Goal: Information Seeking & Learning: Compare options

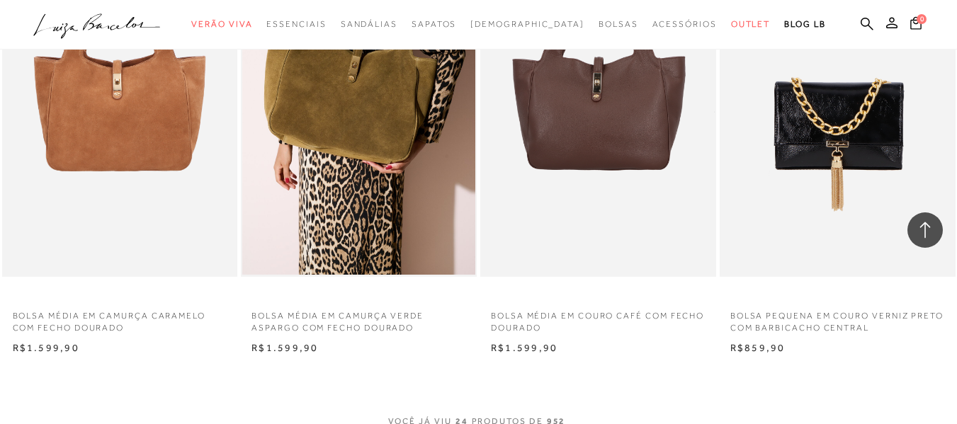
scroll to position [2549, 0]
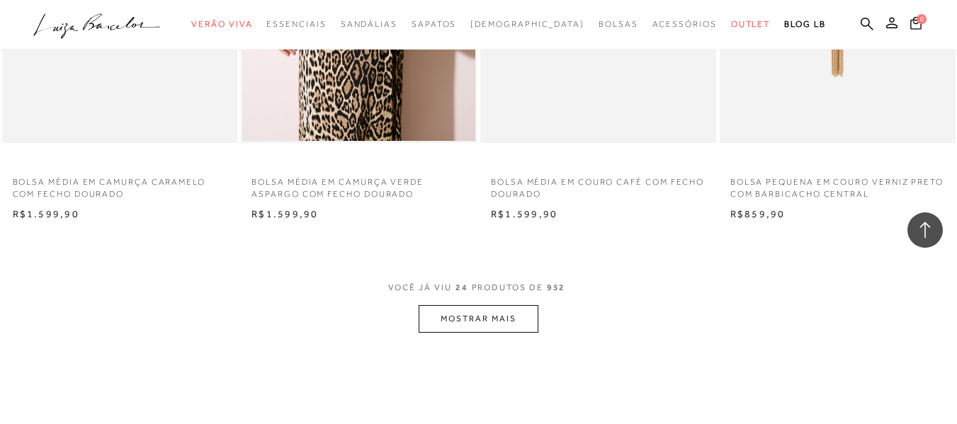
click at [481, 325] on button "MOSTRAR MAIS" at bounding box center [477, 319] width 119 height 28
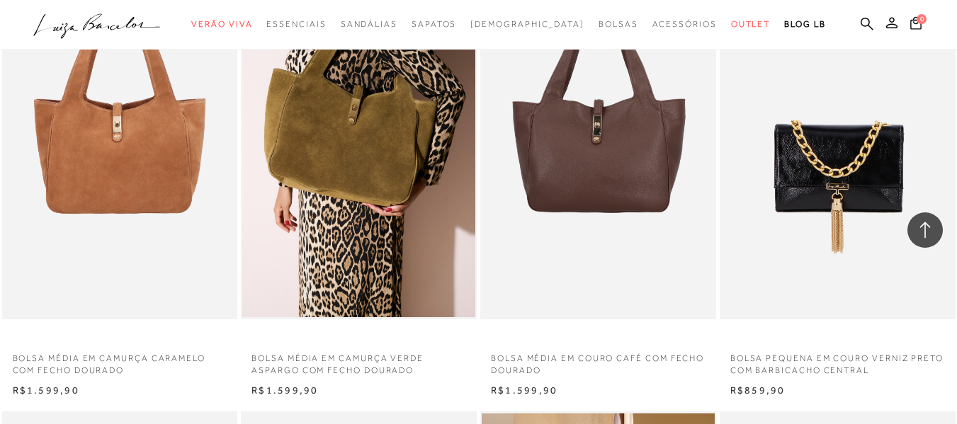
scroll to position [2336, 0]
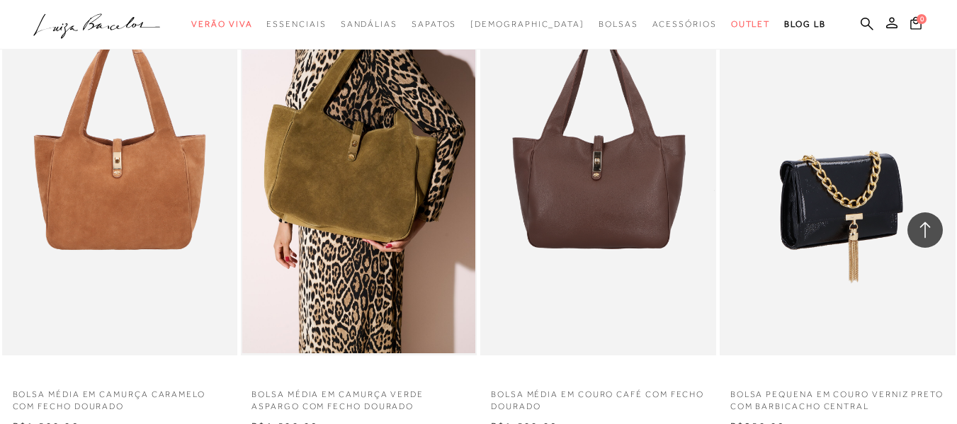
click at [816, 201] on img at bounding box center [838, 178] width 234 height 353
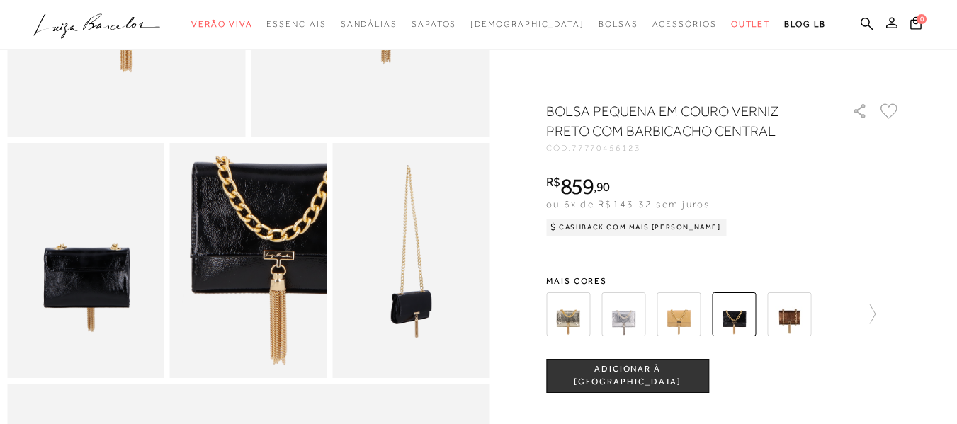
scroll to position [354, 0]
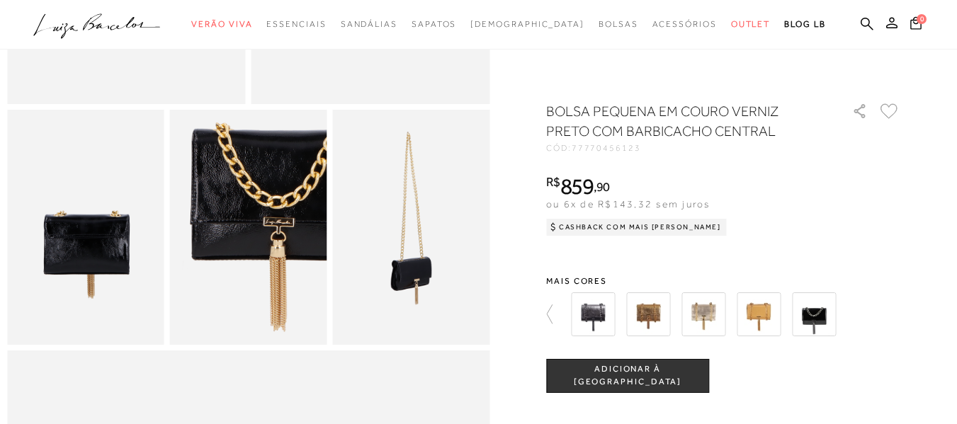
click at [646, 318] on img at bounding box center [648, 314] width 44 height 44
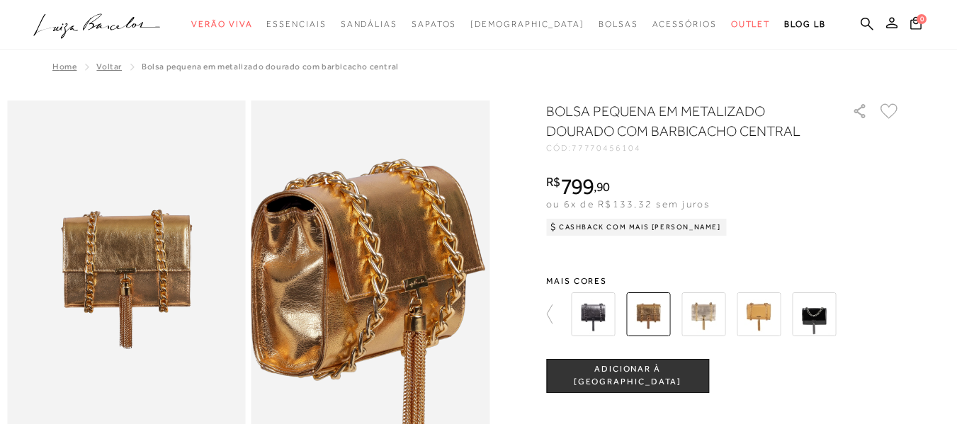
click at [377, 265] on img at bounding box center [366, 297] width 477 height 715
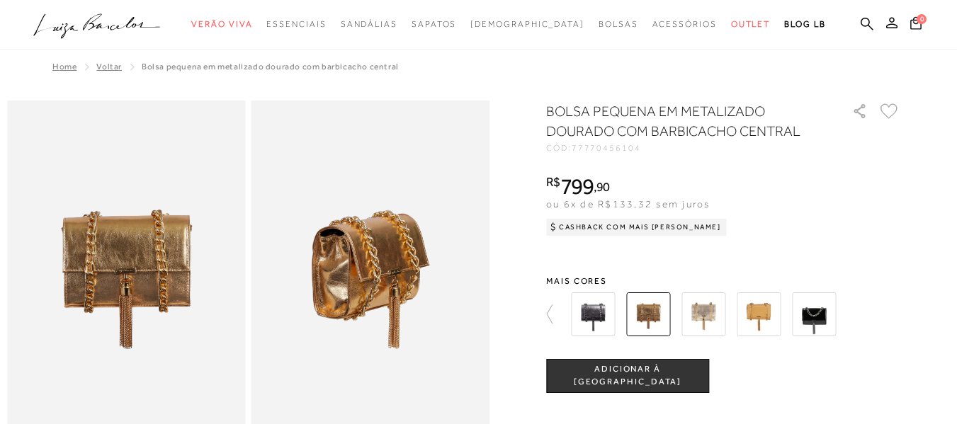
click at [763, 307] on img at bounding box center [758, 314] width 44 height 44
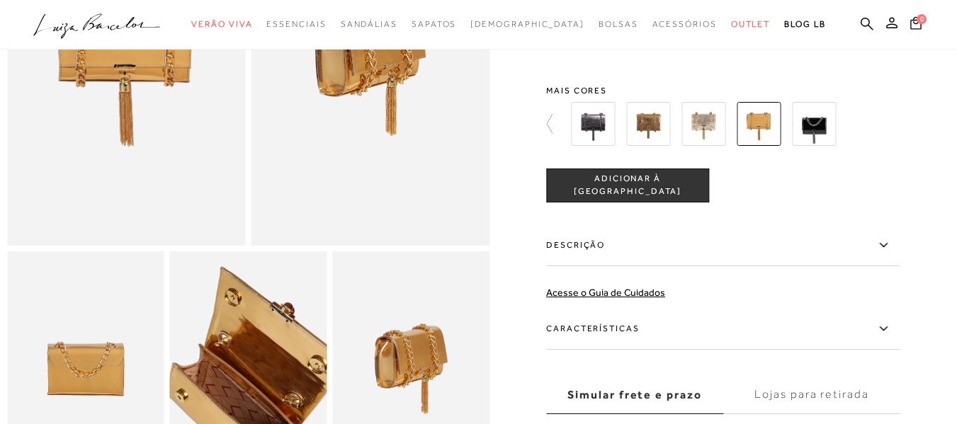
scroll to position [283, 0]
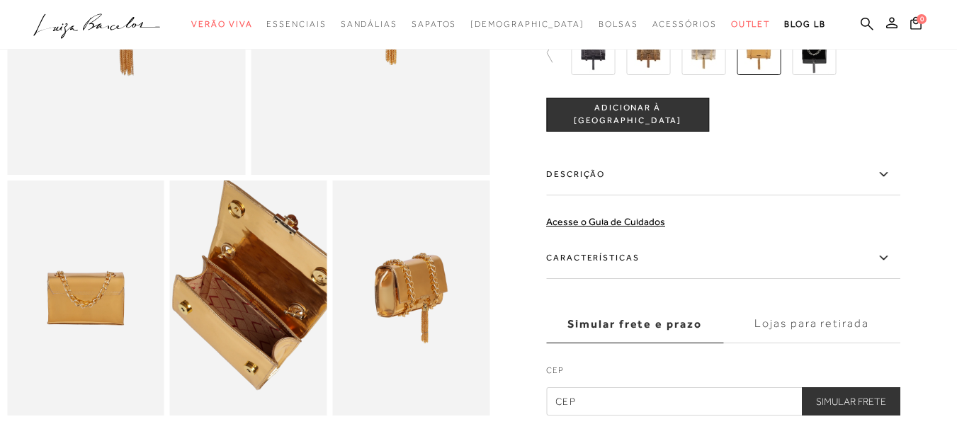
click at [233, 324] on img at bounding box center [263, 283] width 314 height 471
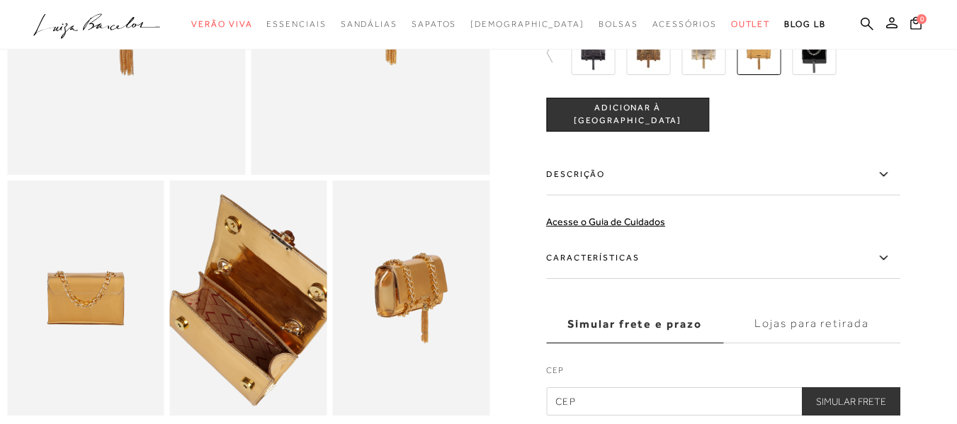
click at [236, 307] on img at bounding box center [260, 299] width 314 height 471
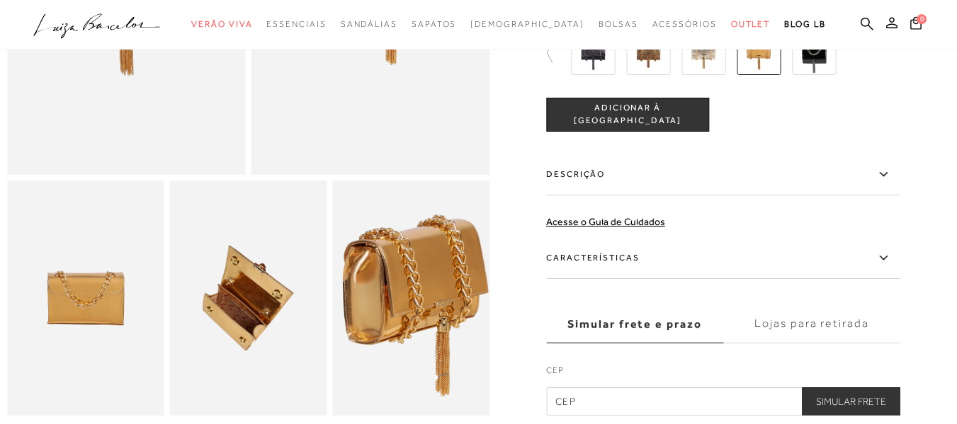
click at [410, 302] on img at bounding box center [415, 304] width 314 height 471
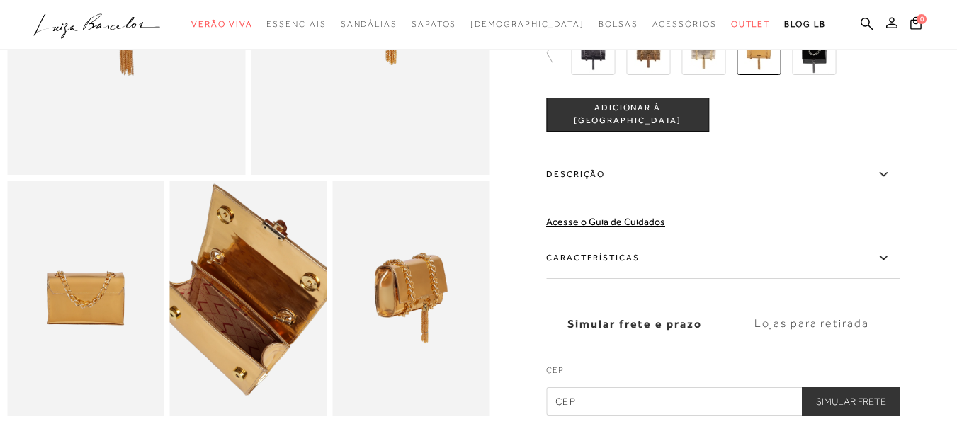
click at [244, 318] on img at bounding box center [252, 289] width 314 height 471
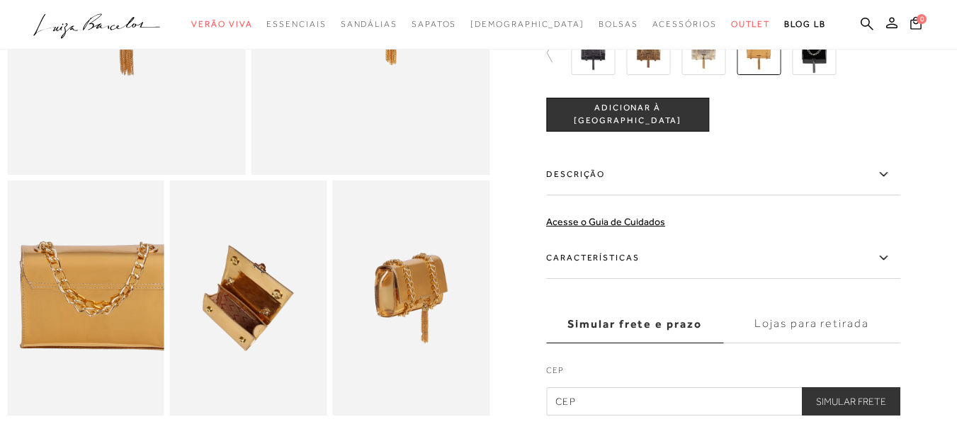
click at [71, 312] on img at bounding box center [97, 295] width 314 height 471
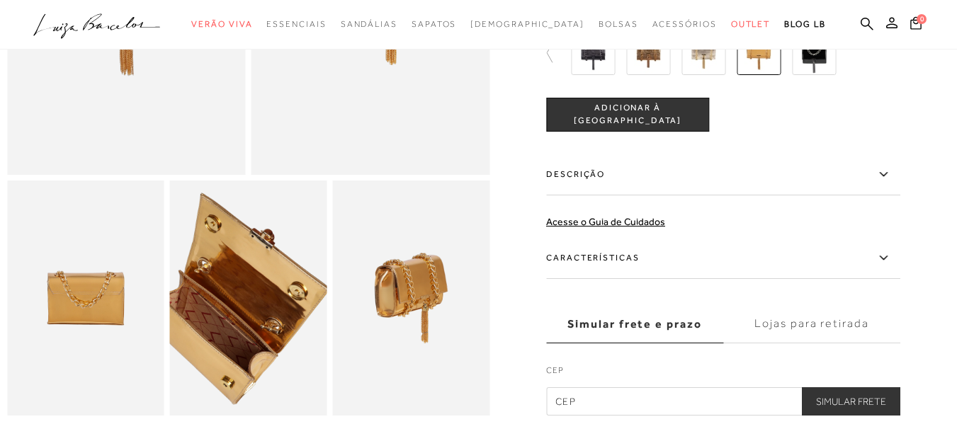
click at [257, 309] on img at bounding box center [240, 298] width 314 height 471
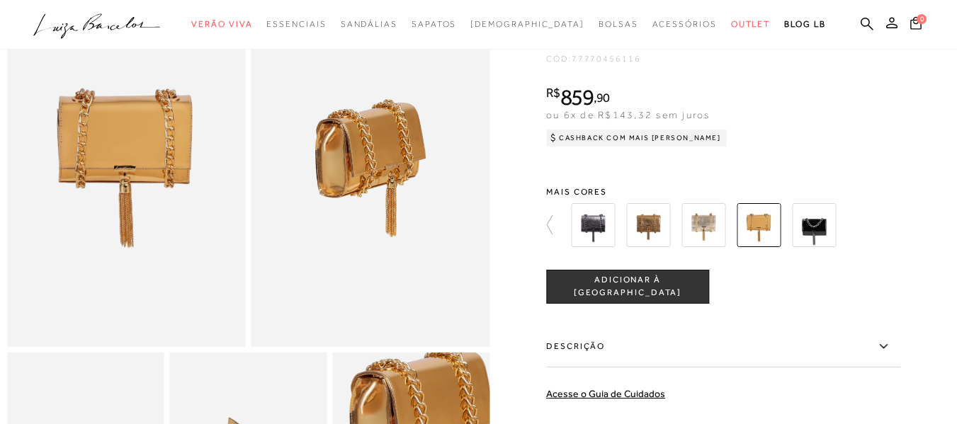
scroll to position [71, 0]
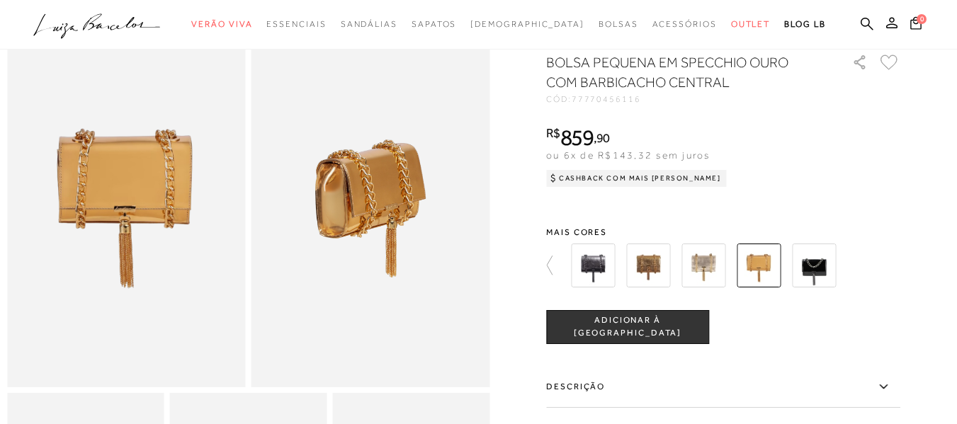
click at [648, 272] on img at bounding box center [648, 266] width 44 height 44
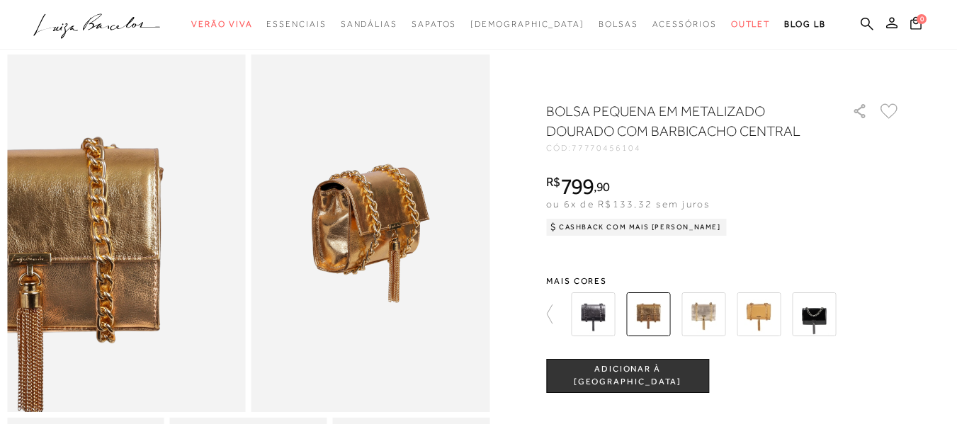
scroll to position [71, 0]
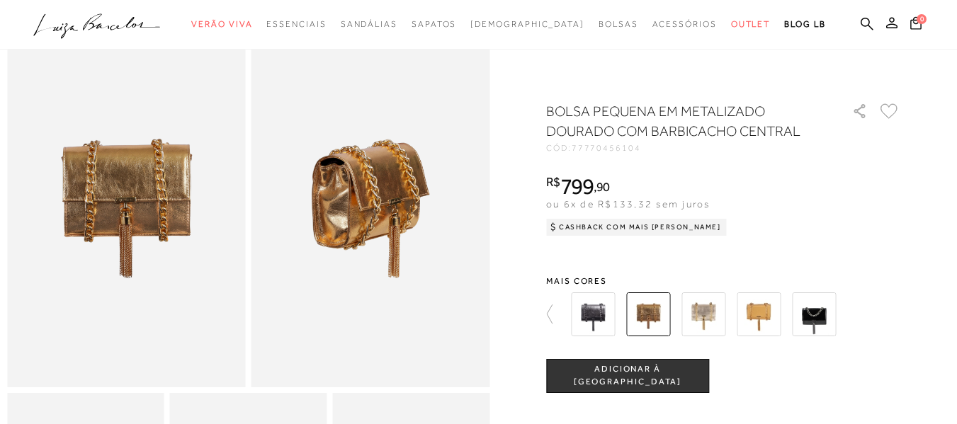
click at [760, 320] on img at bounding box center [758, 314] width 44 height 44
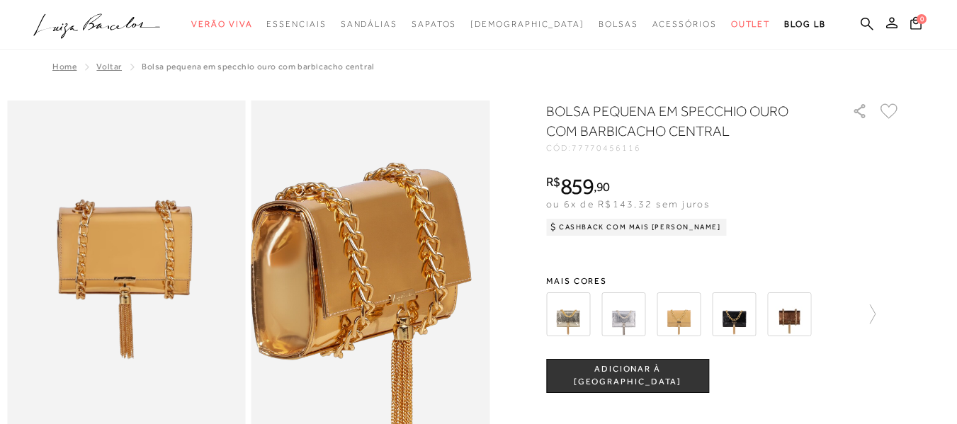
click at [383, 262] on img at bounding box center [360, 300] width 477 height 715
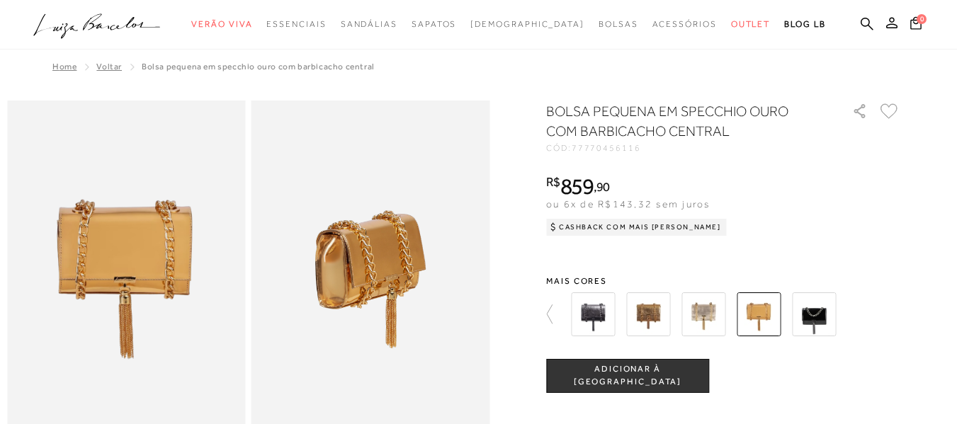
click at [549, 314] on div at bounding box center [478, 400] width 942 height 598
click at [557, 314] on icon at bounding box center [556, 314] width 20 height 20
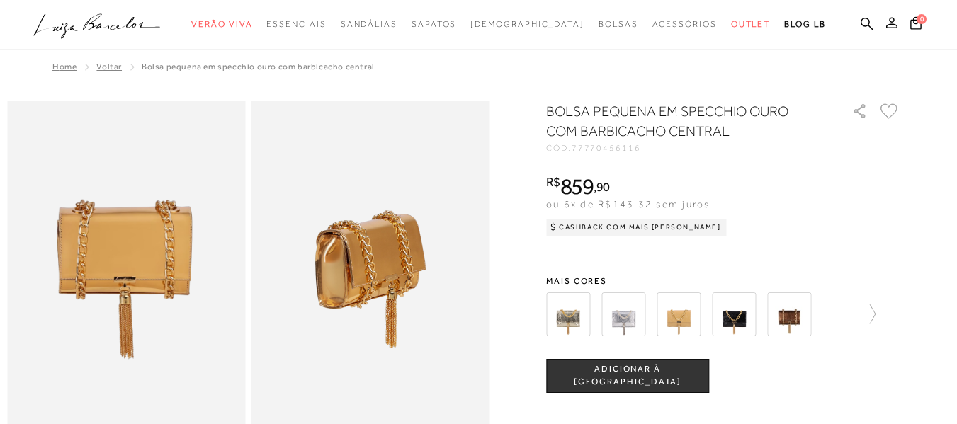
click at [569, 310] on img at bounding box center [568, 314] width 44 height 44
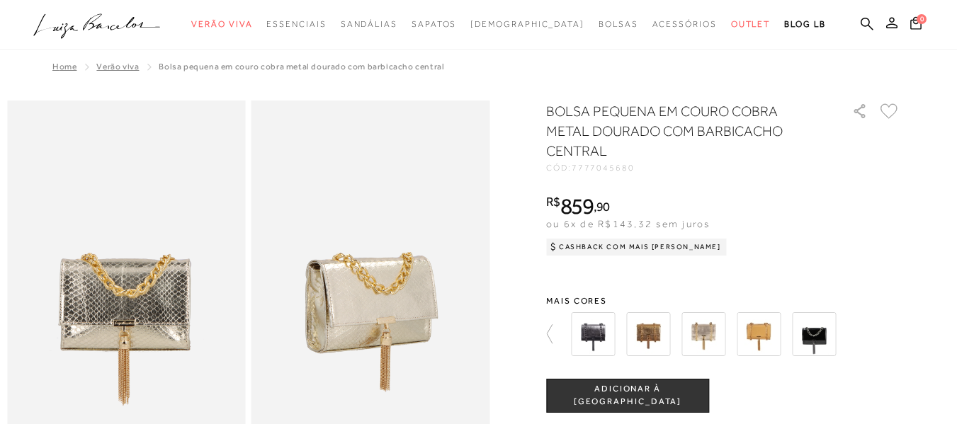
click at [593, 329] on img at bounding box center [593, 334] width 44 height 44
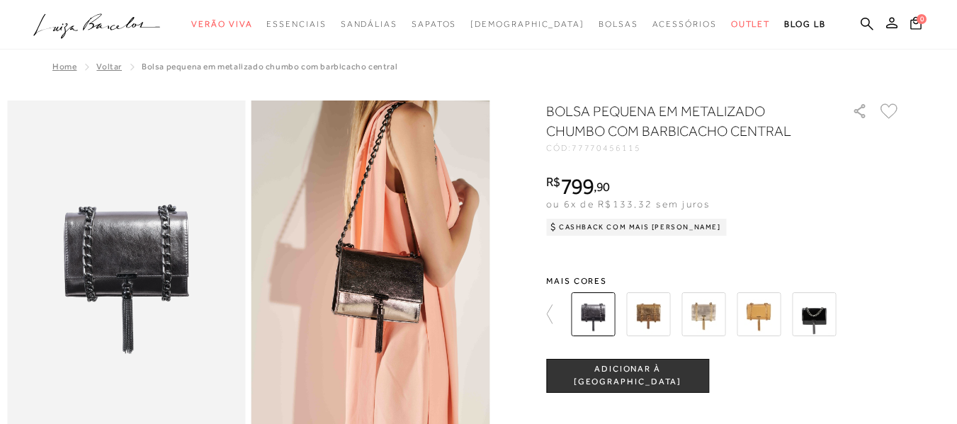
click at [709, 311] on img at bounding box center [703, 314] width 44 height 44
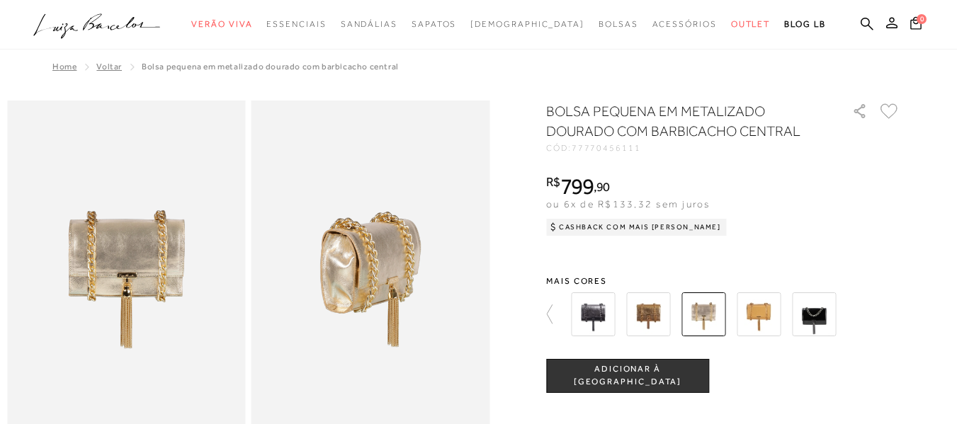
click at [650, 311] on img at bounding box center [648, 314] width 44 height 44
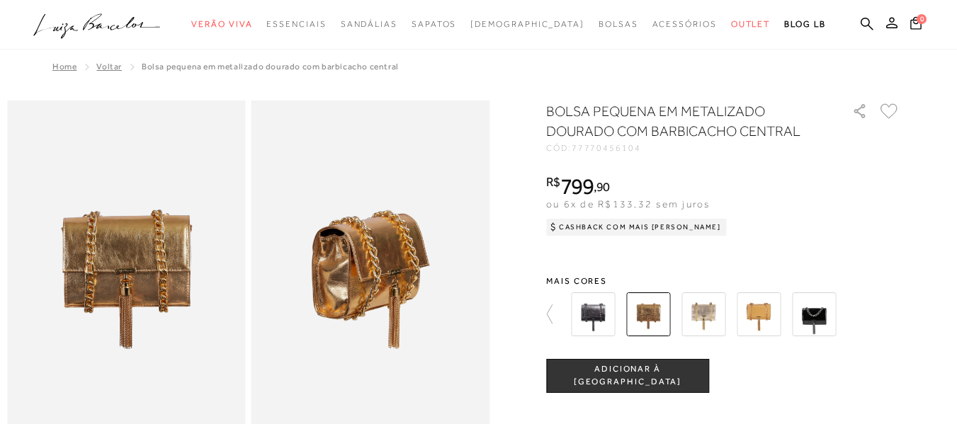
click at [722, 312] on img at bounding box center [703, 314] width 44 height 44
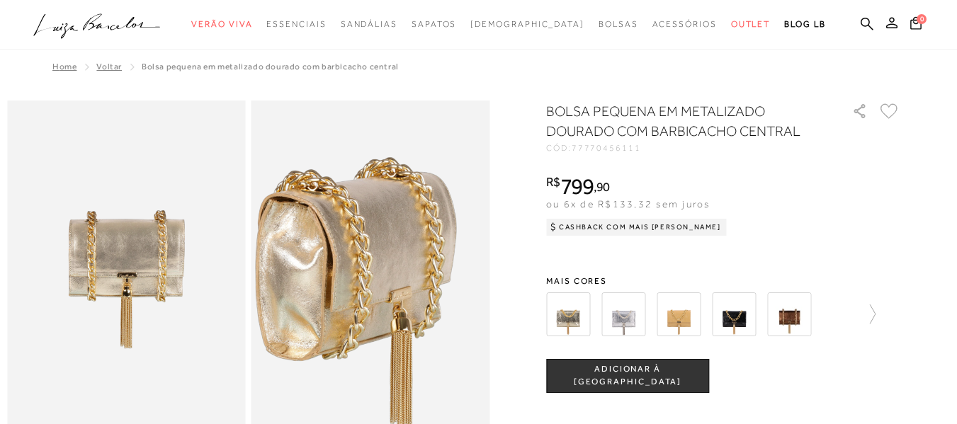
click at [388, 270] on img at bounding box center [355, 292] width 477 height 715
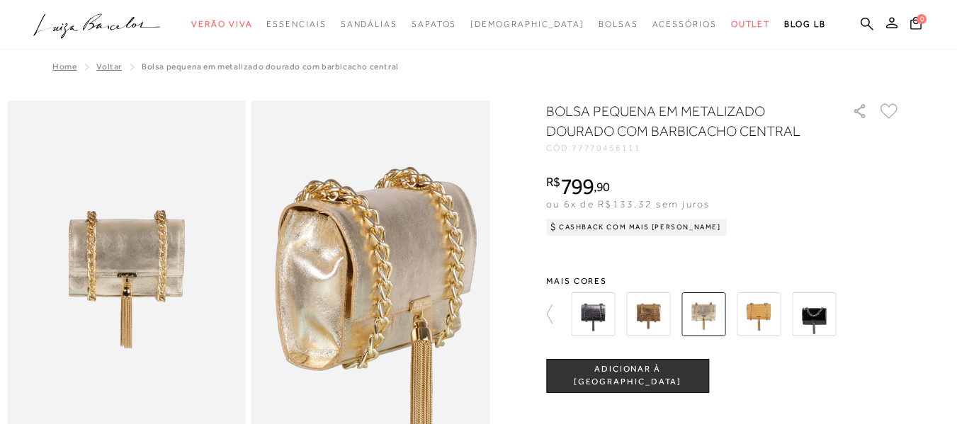
click at [367, 260] on img at bounding box center [375, 302] width 477 height 715
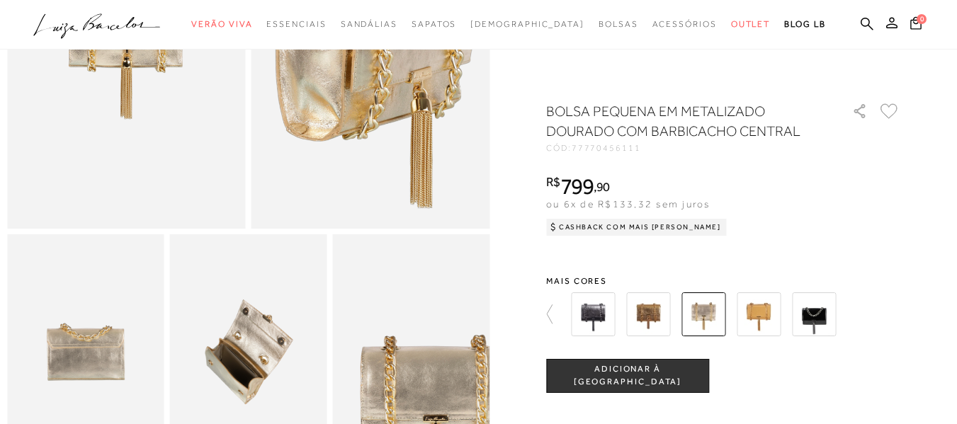
scroll to position [354, 0]
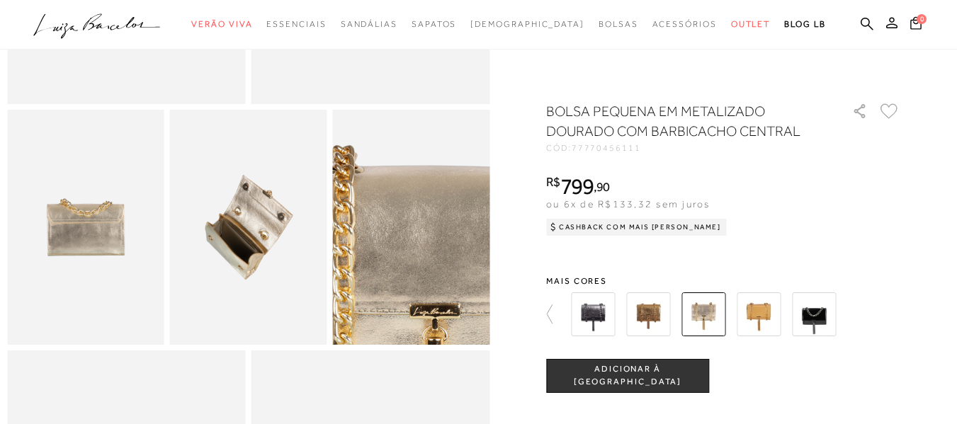
click at [440, 290] on img at bounding box center [385, 176] width 314 height 471
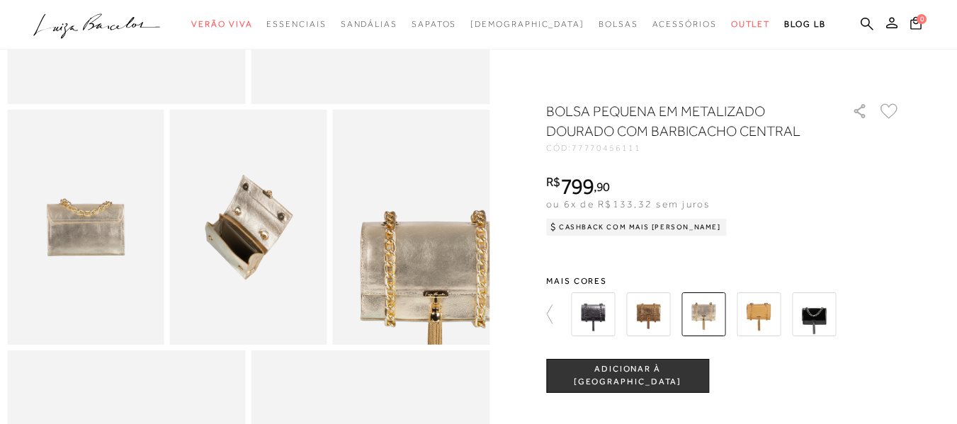
click at [118, 243] on img at bounding box center [85, 228] width 157 height 236
click at [232, 246] on img at bounding box center [248, 228] width 157 height 236
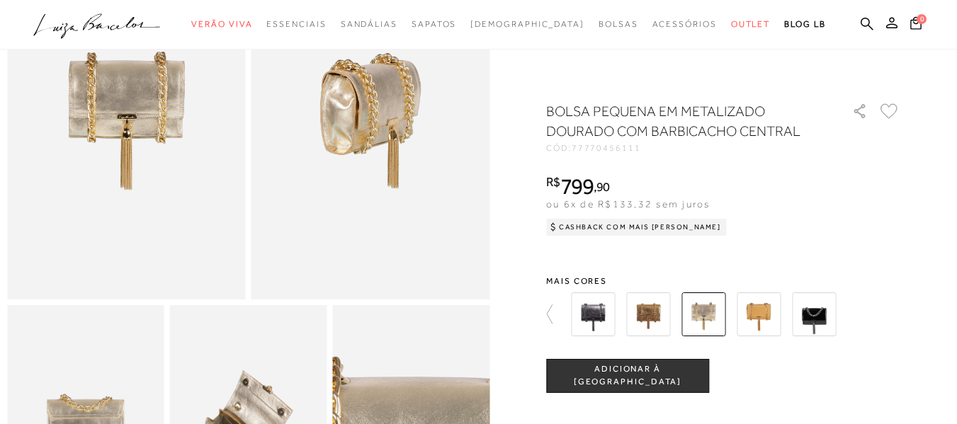
scroll to position [71, 0]
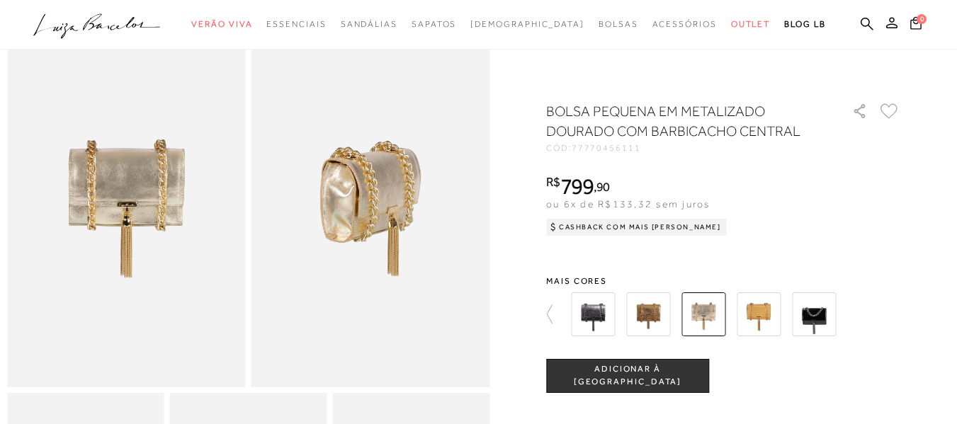
click at [774, 317] on img at bounding box center [758, 314] width 44 height 44
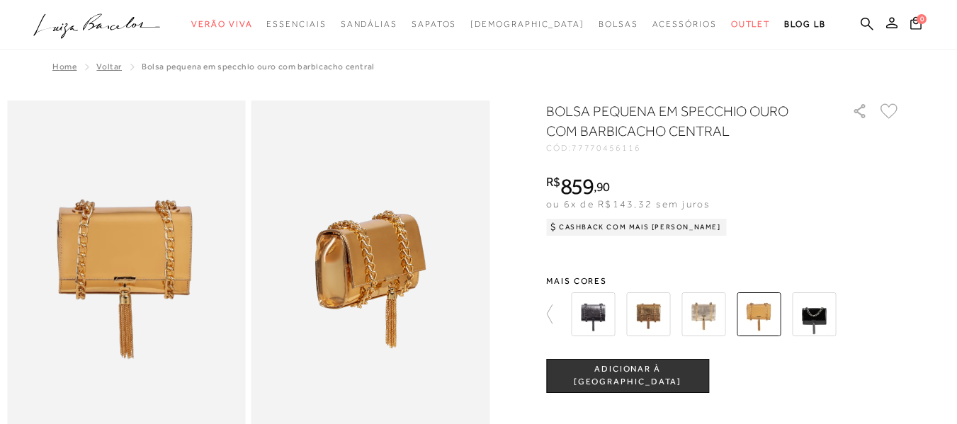
click at [811, 313] on img at bounding box center [814, 314] width 44 height 44
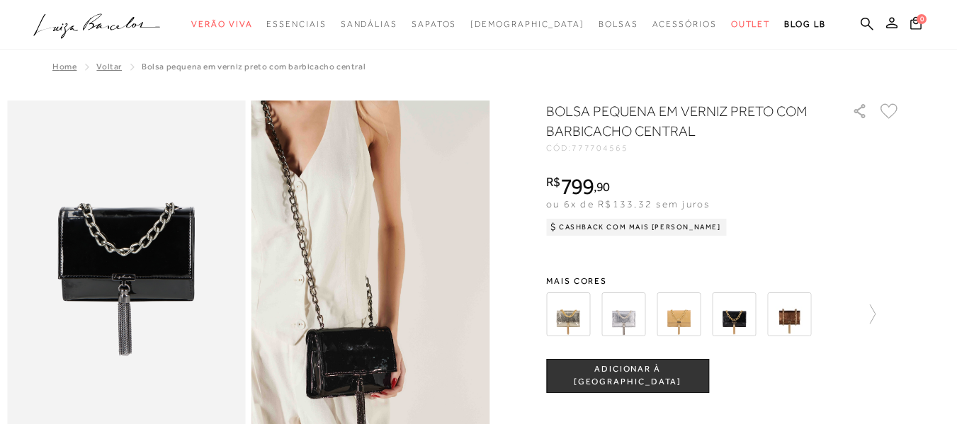
click at [788, 316] on img at bounding box center [789, 314] width 44 height 44
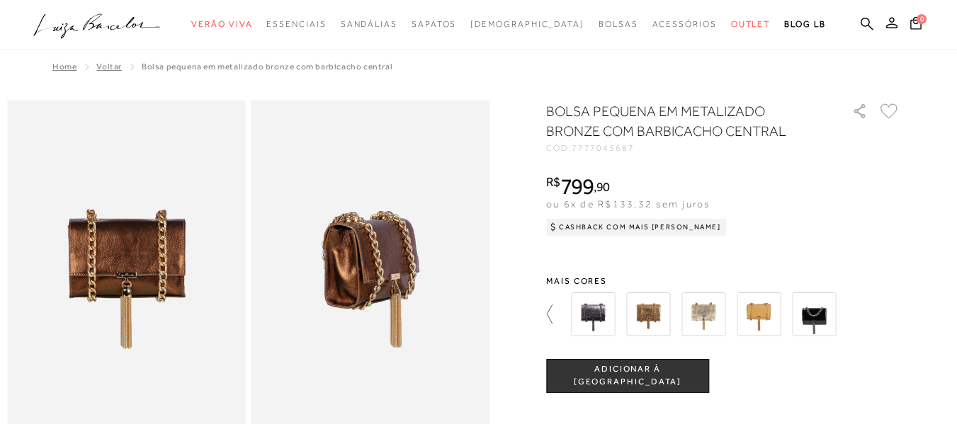
click at [551, 312] on icon at bounding box center [556, 314] width 20 height 20
click at [736, 318] on div at bounding box center [730, 314] width 329 height 52
click at [549, 316] on div at bounding box center [478, 400] width 942 height 598
click at [555, 315] on icon at bounding box center [556, 314] width 20 height 20
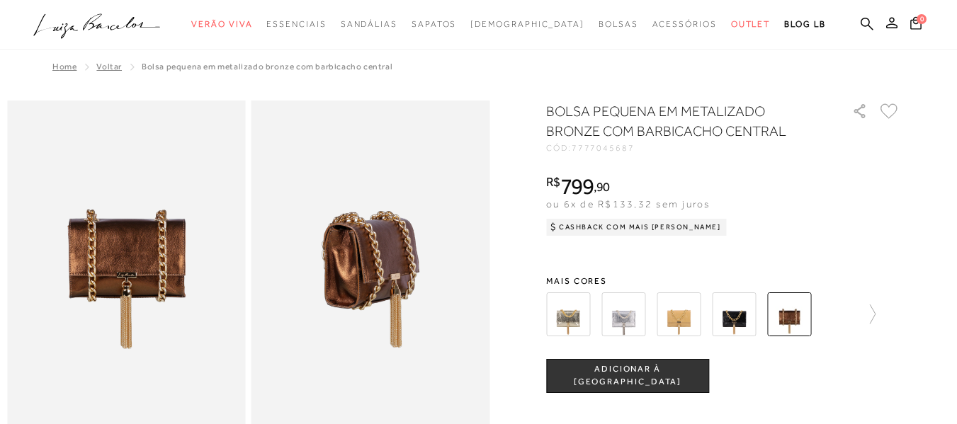
click at [741, 315] on img at bounding box center [734, 314] width 44 height 44
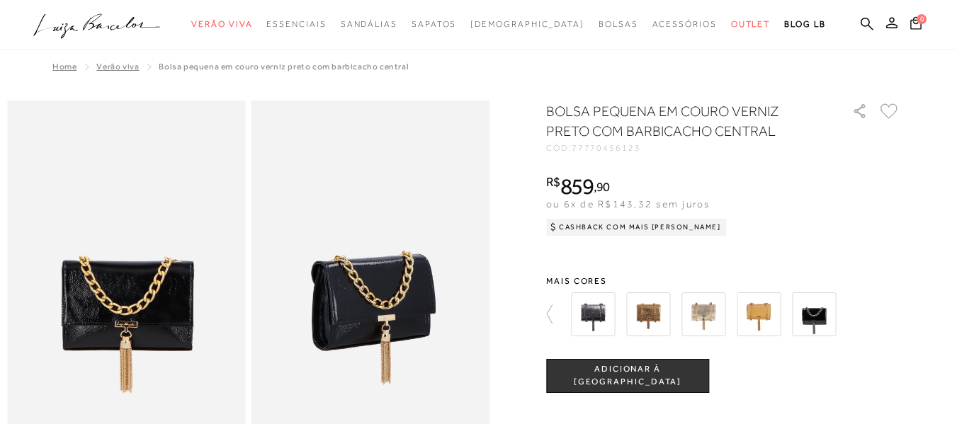
click at [654, 313] on img at bounding box center [648, 314] width 44 height 44
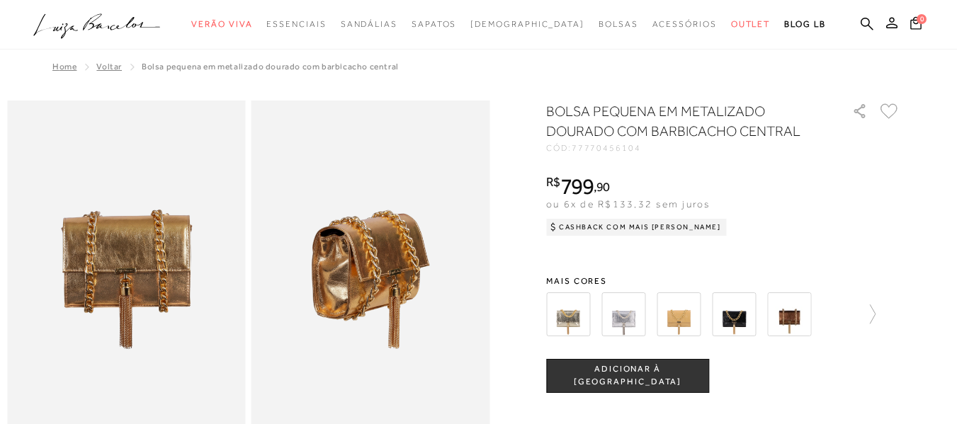
click at [572, 312] on img at bounding box center [568, 314] width 44 height 44
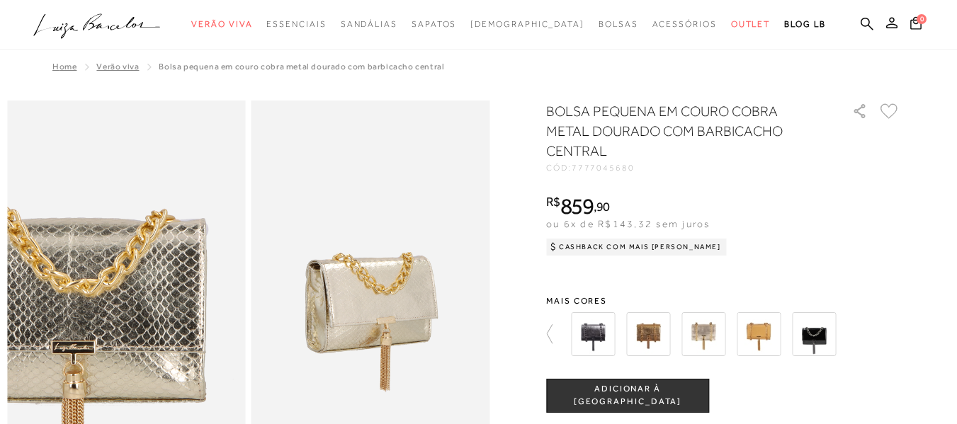
click at [173, 304] on img at bounding box center [77, 259] width 477 height 715
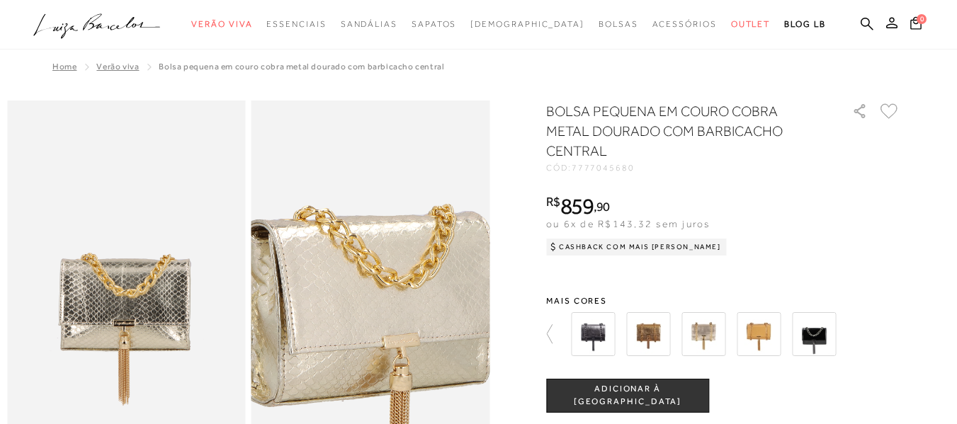
click at [374, 304] on img at bounding box center [369, 258] width 477 height 715
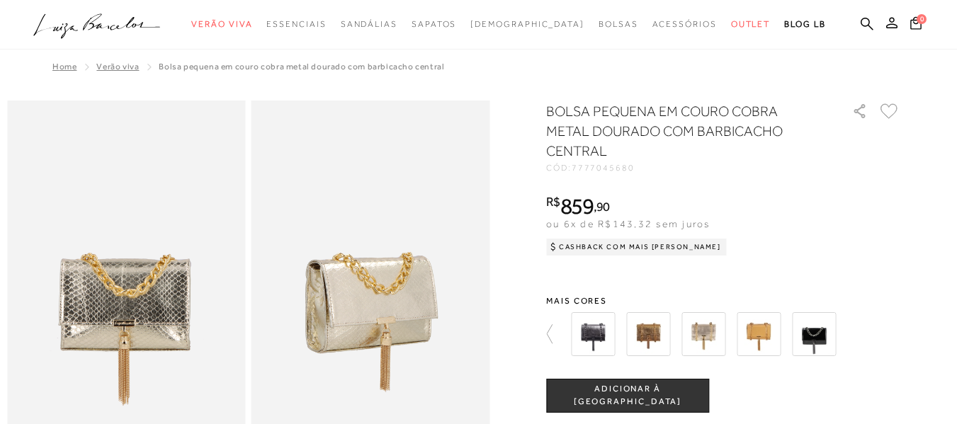
click at [777, 334] on img at bounding box center [758, 334] width 44 height 44
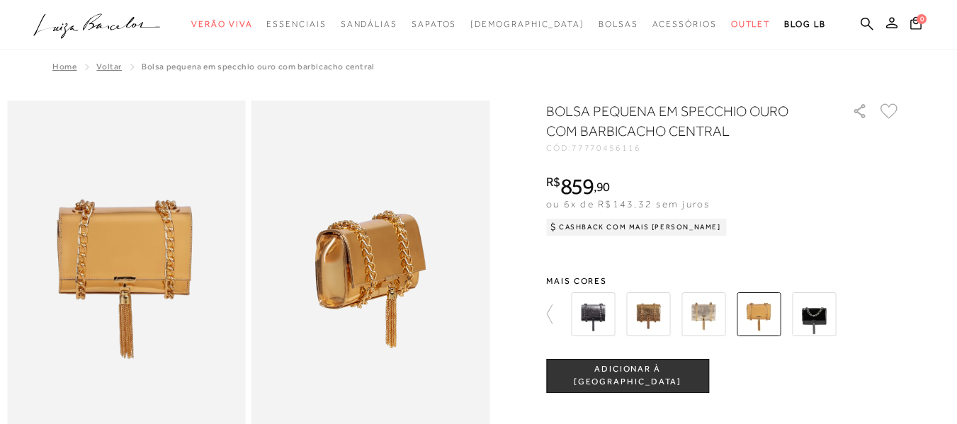
click at [623, 315] on div at bounding box center [730, 314] width 329 height 52
click at [663, 318] on img at bounding box center [648, 314] width 44 height 44
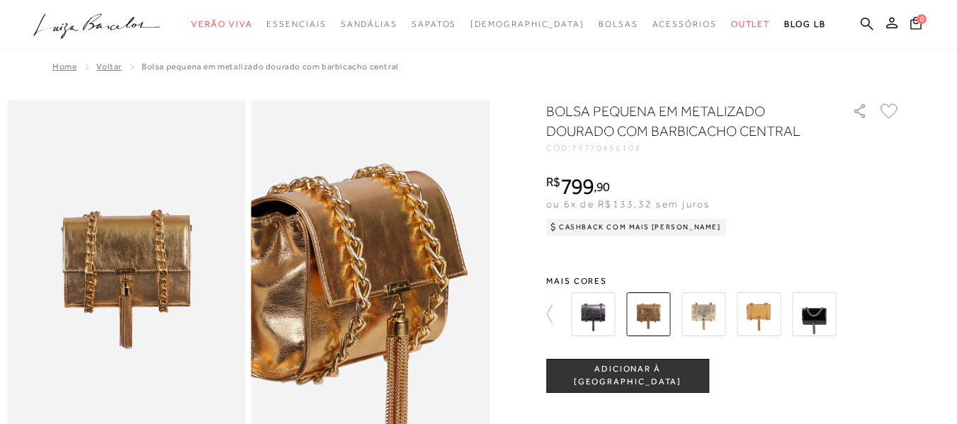
click at [394, 260] on img at bounding box center [348, 302] width 477 height 715
